Goal: Task Accomplishment & Management: Use online tool/utility

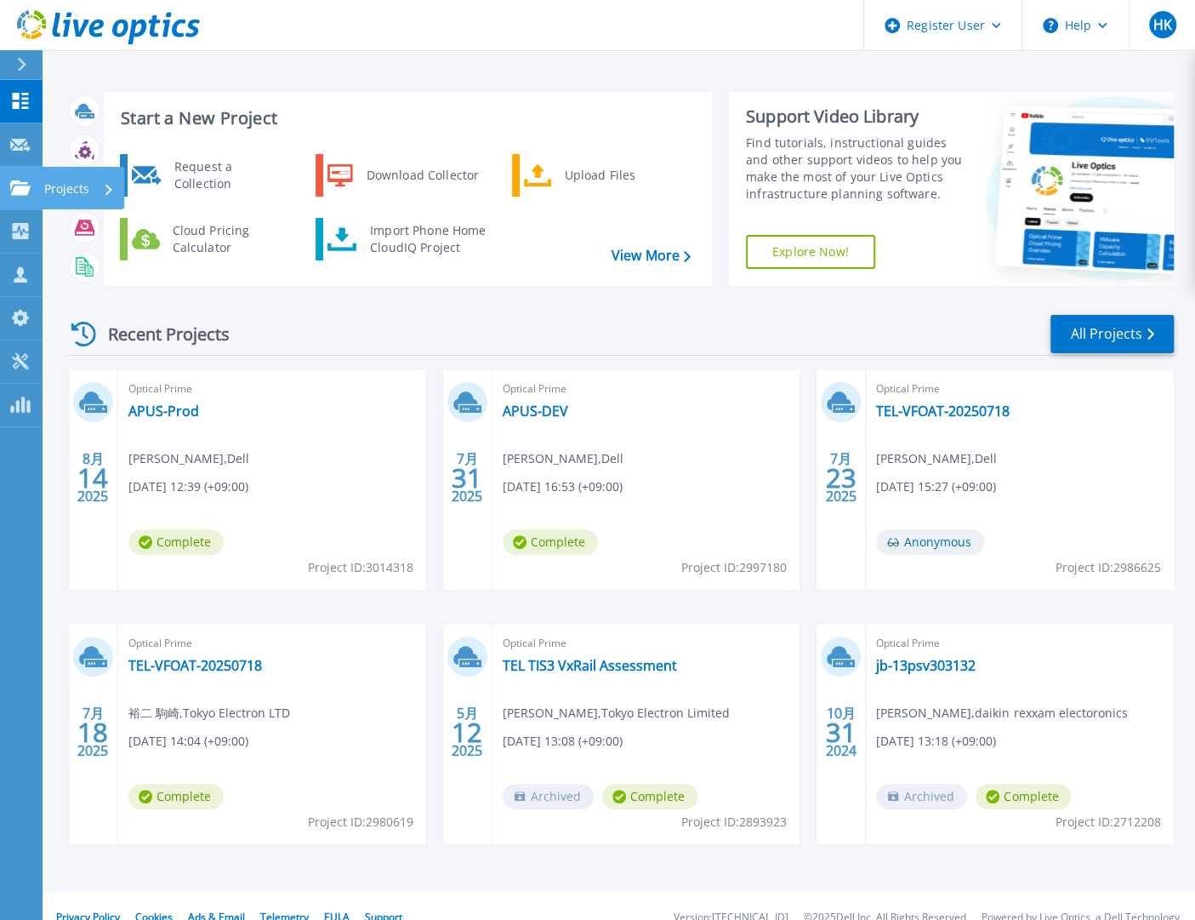
click at [20, 188] on icon at bounding box center [20, 187] width 20 height 14
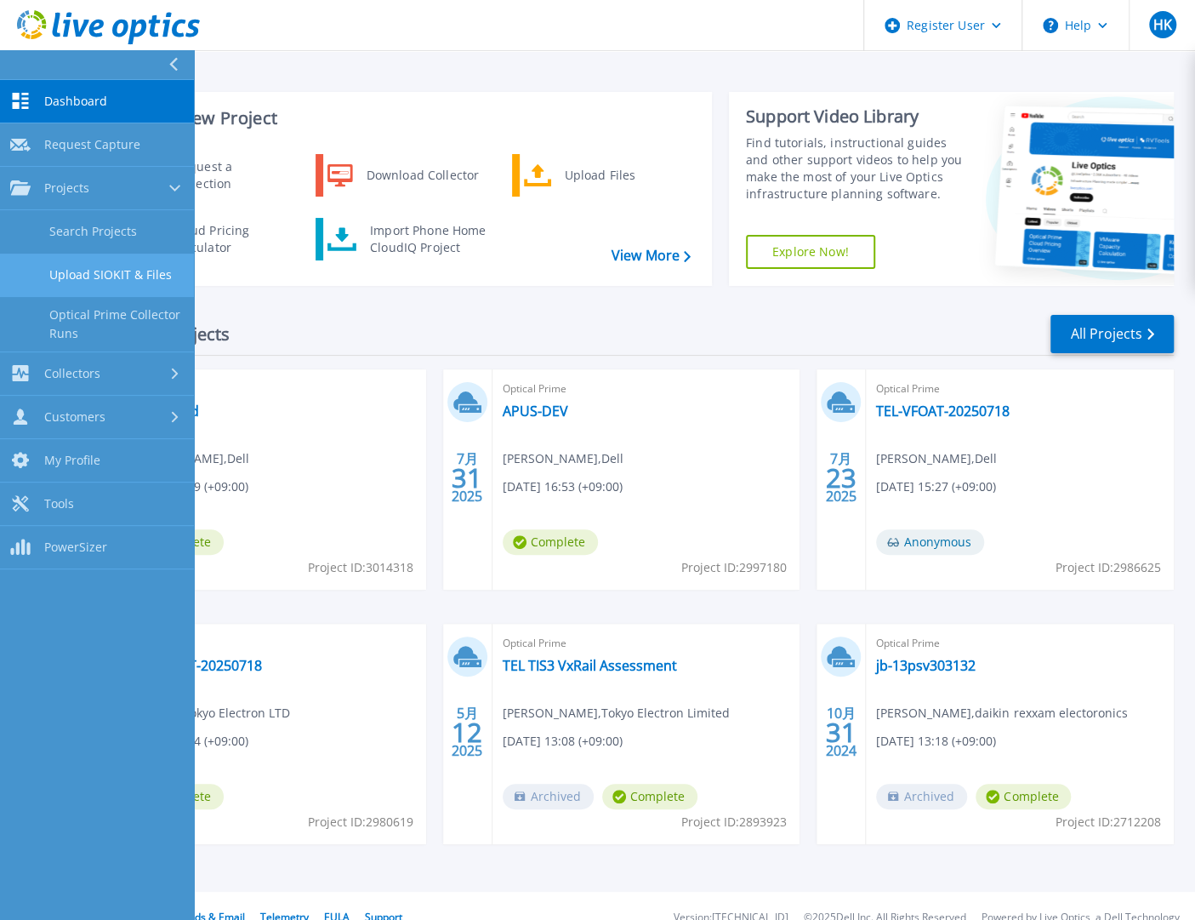
click at [130, 268] on link "Upload SIOKIT & Files" at bounding box center [97, 275] width 194 height 43
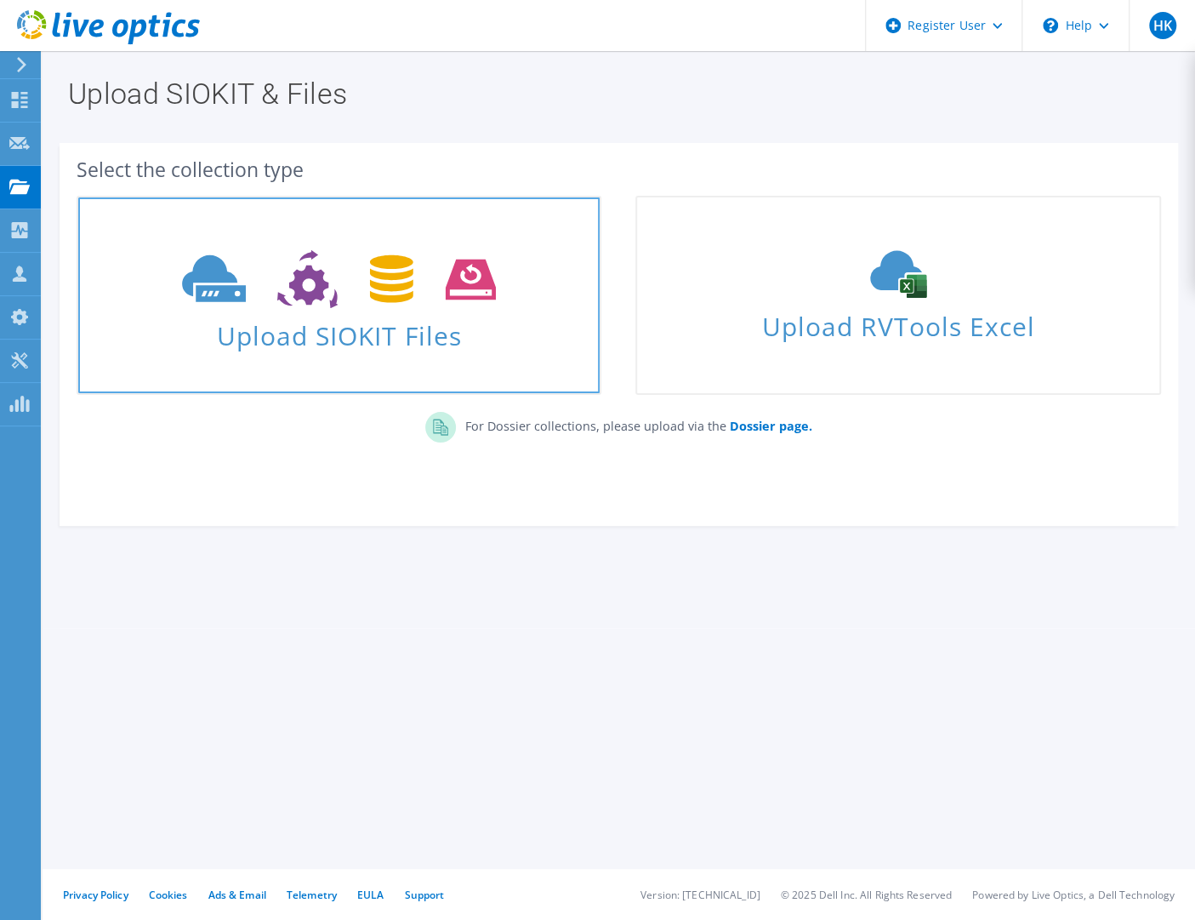
click at [406, 331] on span "Upload SIOKIT Files" at bounding box center [339, 330] width 522 height 37
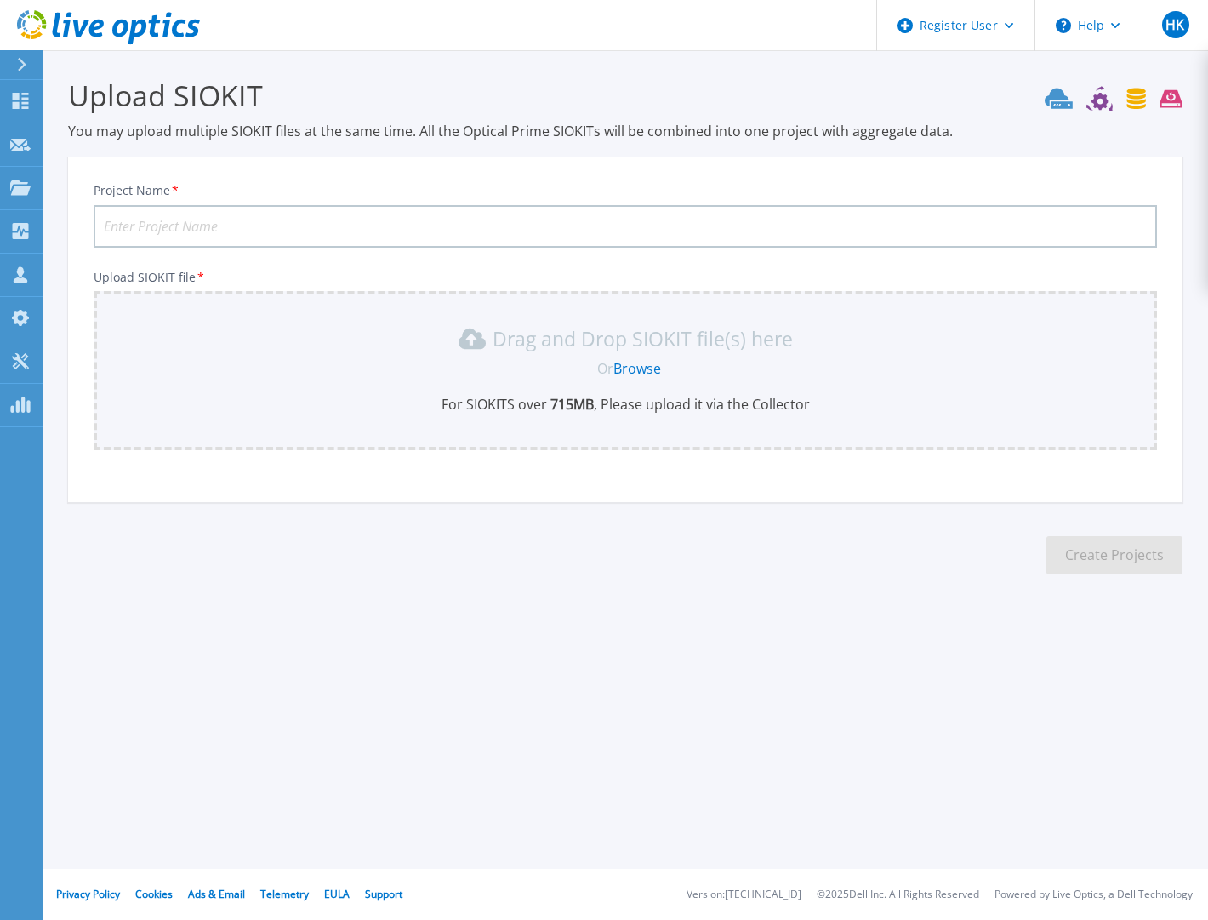
click at [204, 226] on input "Project Name *" at bounding box center [625, 226] width 1063 height 43
click at [577, 367] on div "Or Browse" at bounding box center [629, 368] width 1036 height 19
click at [634, 374] on link "Browse" at bounding box center [637, 368] width 48 height 19
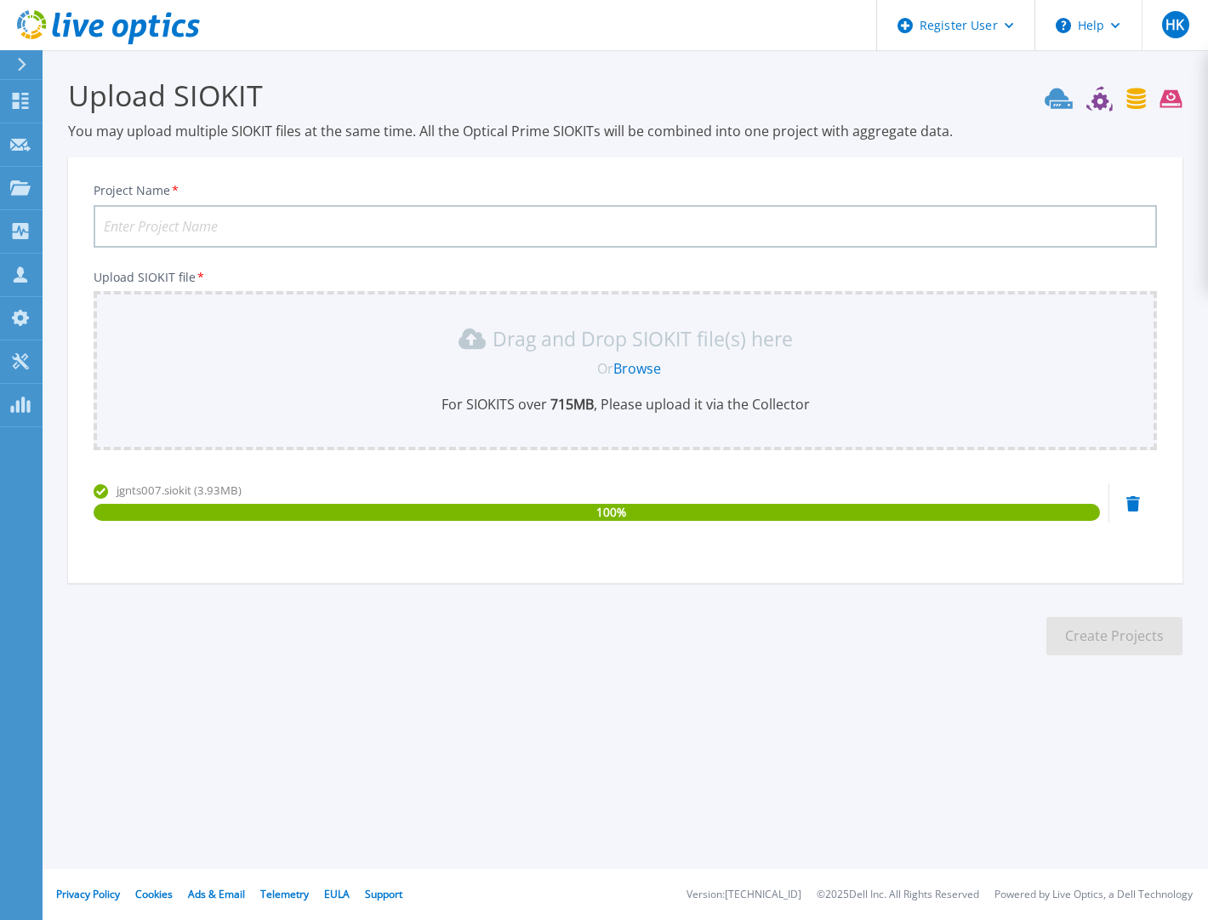
click at [213, 225] on input "Project Name *" at bounding box center [625, 226] width 1063 height 43
type input "Z"
type input "PASCO-JGuard"
click at [1143, 640] on button "Create Projects" at bounding box center [1114, 636] width 136 height 38
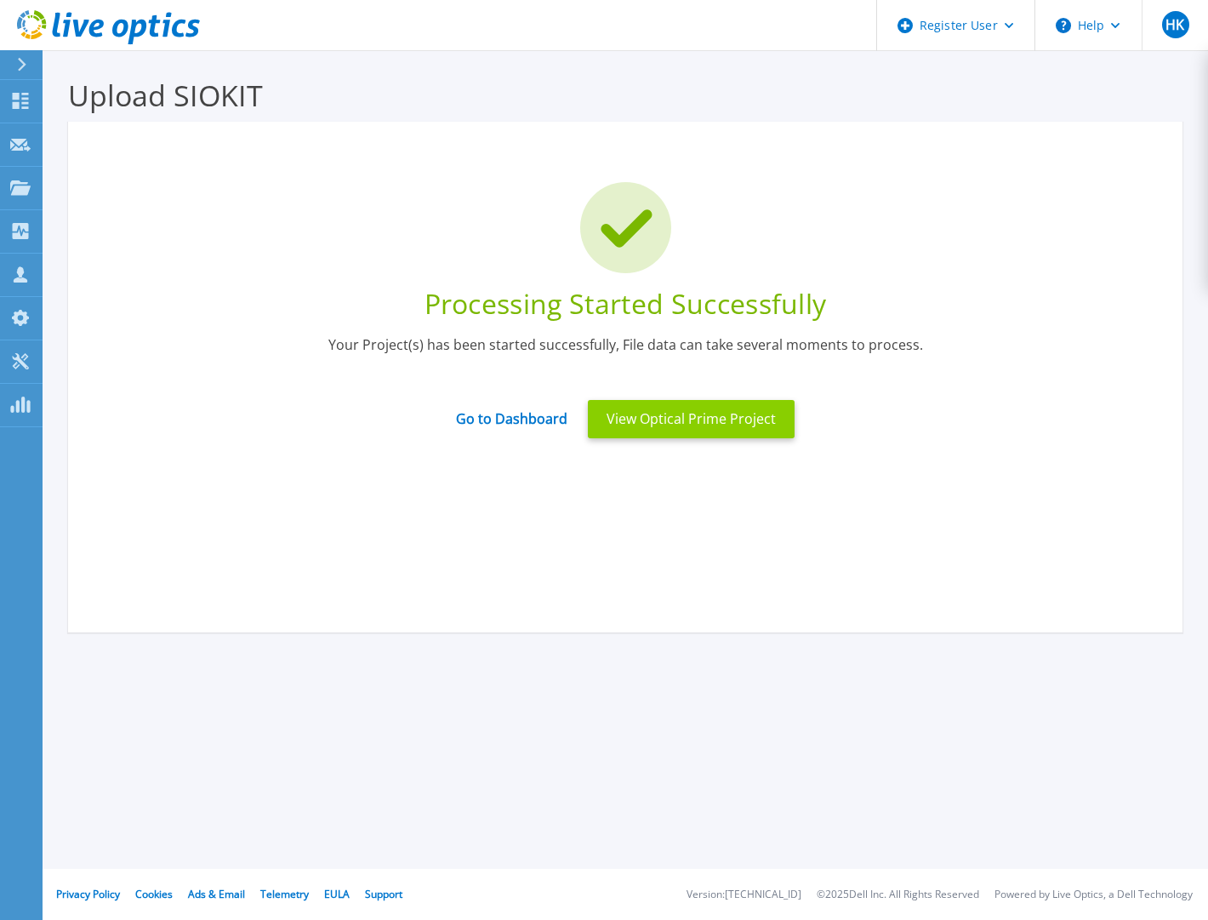
click at [632, 424] on button "View Optical Prime Project" at bounding box center [691, 419] width 207 height 38
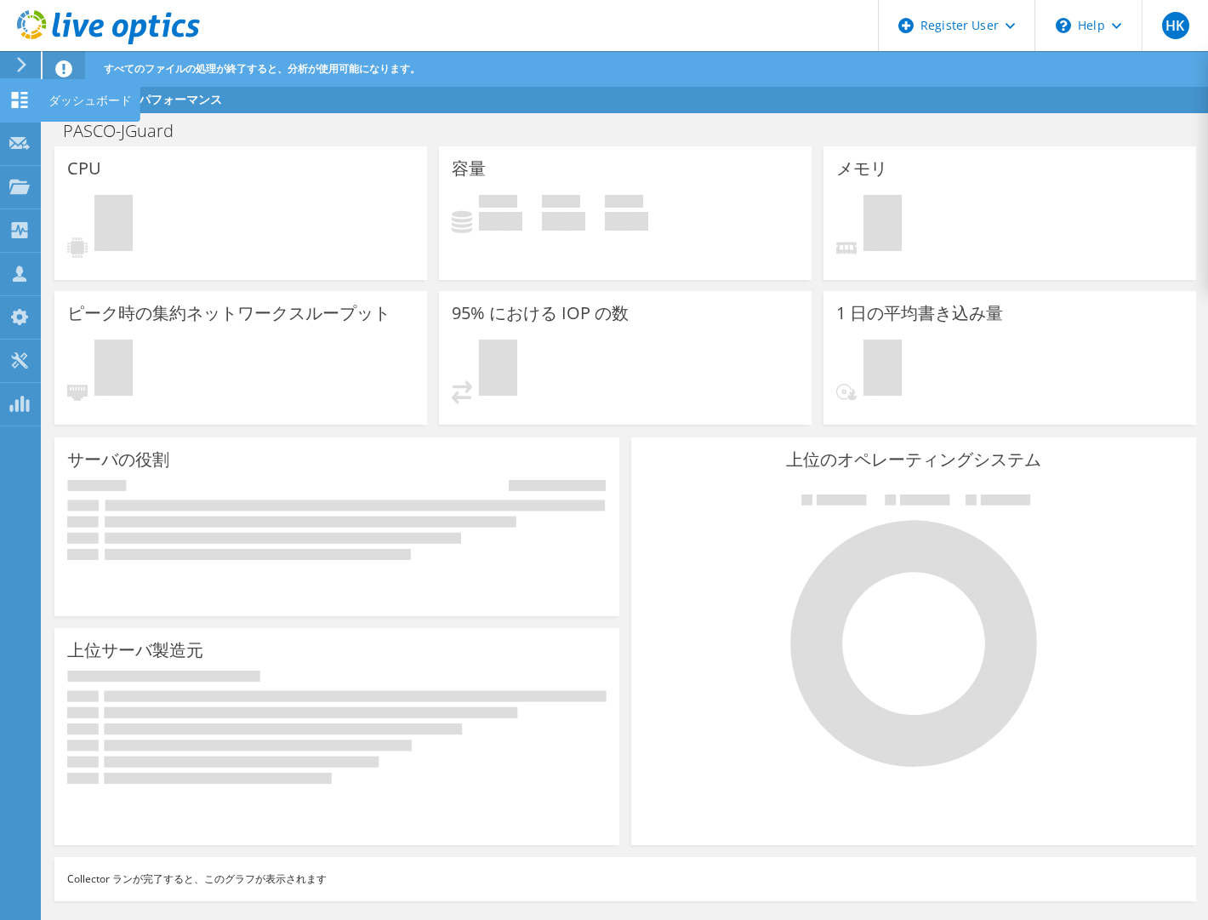
click at [14, 105] on use at bounding box center [20, 100] width 16 height 16
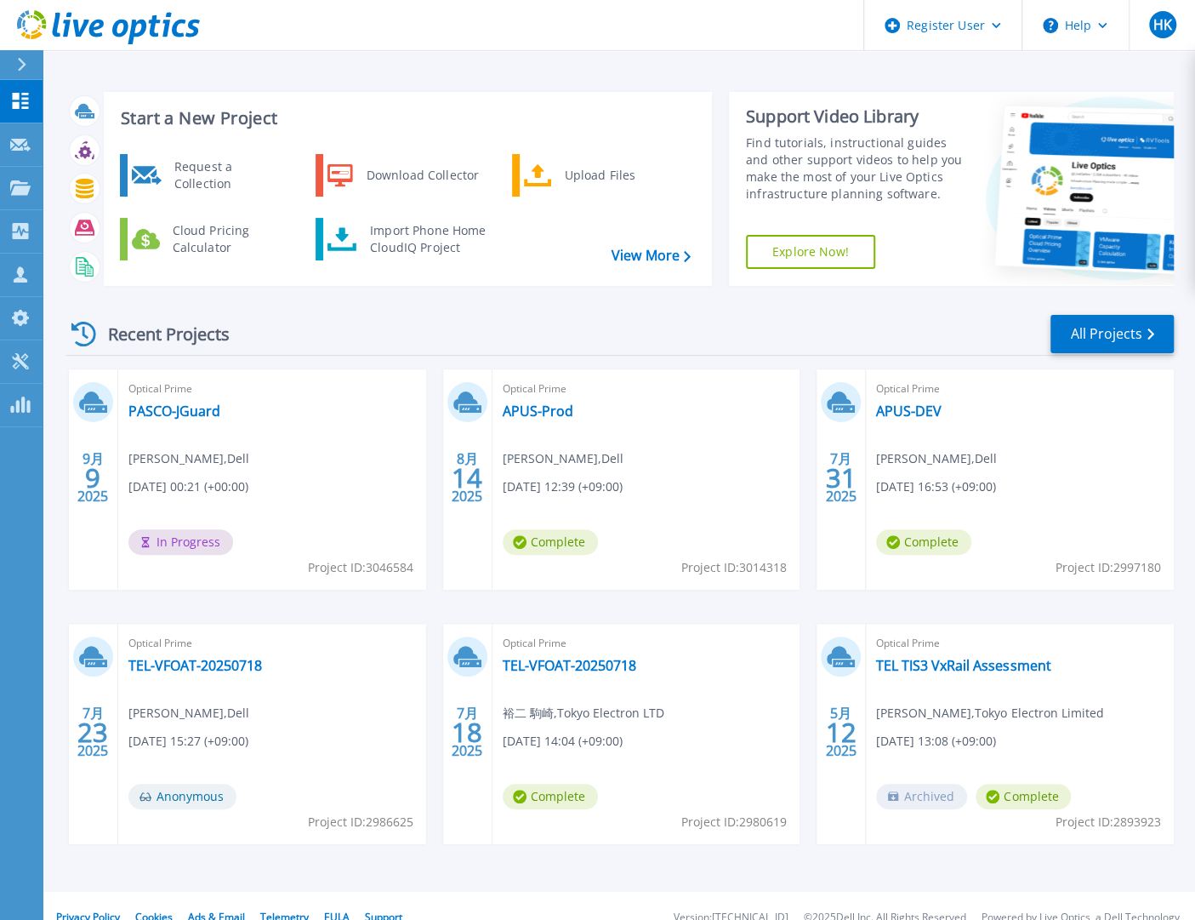
click at [1145, 499] on div "Optical Prime APUS-DEV Kiyoshi Maejima , Dell 07/31/2025, 16:53 (+09:00) Comple…" at bounding box center [1020, 479] width 308 height 220
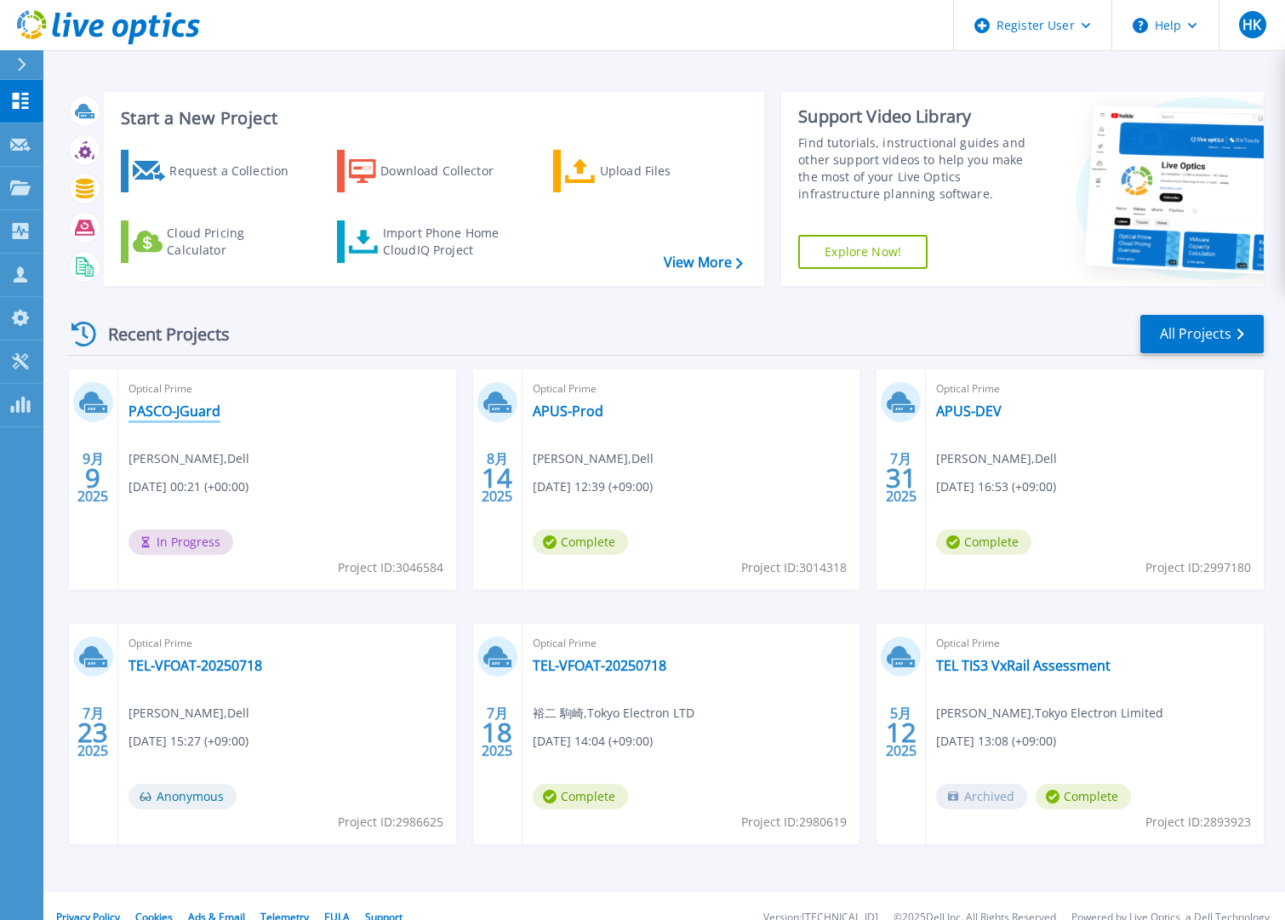
click at [184, 410] on link "PASCO-JGuard" at bounding box center [174, 410] width 92 height 17
